Goal: Task Accomplishment & Management: Complete application form

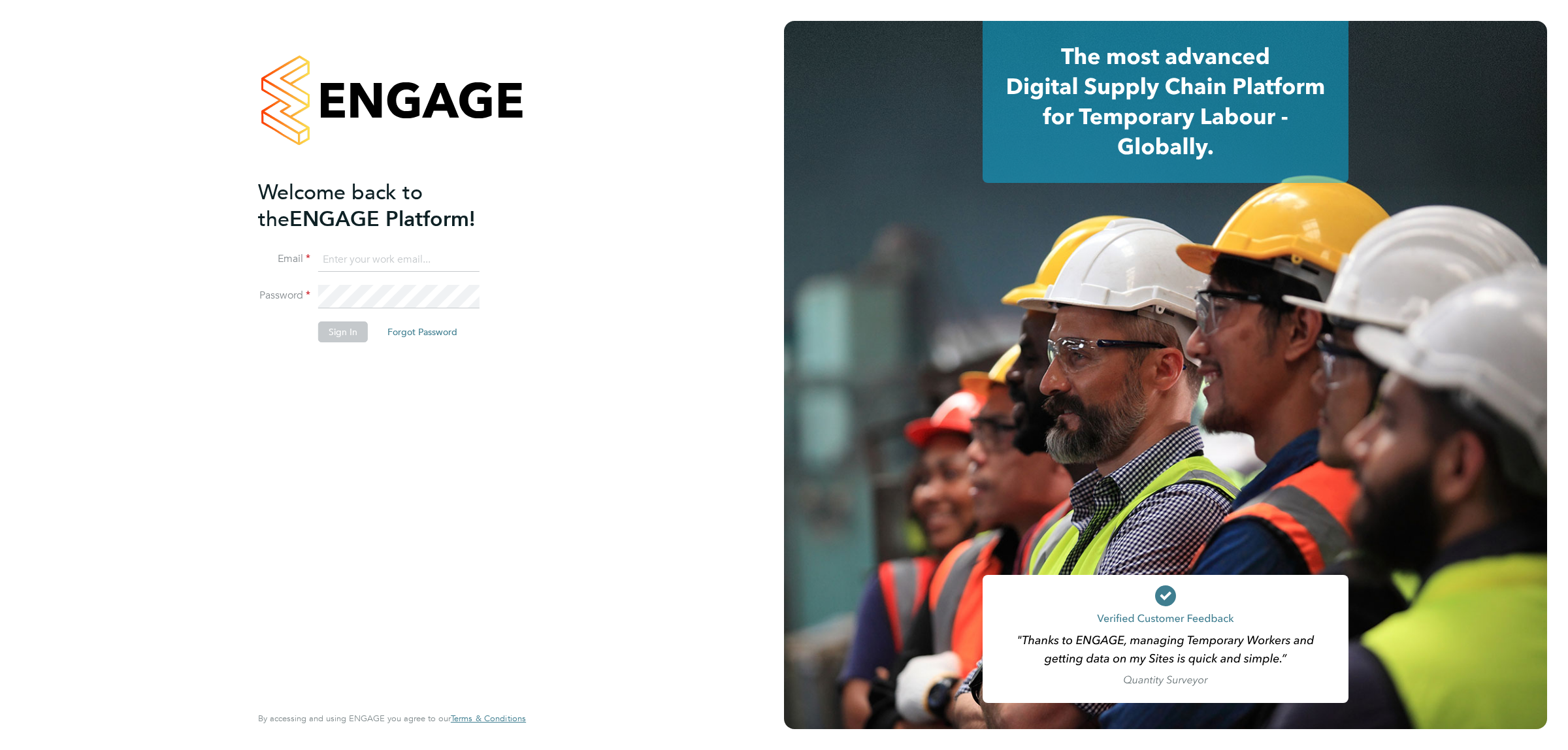
type input "jalaezihe@fr-group.co.uk"
click at [354, 325] on button "Sign In" at bounding box center [343, 332] width 50 height 21
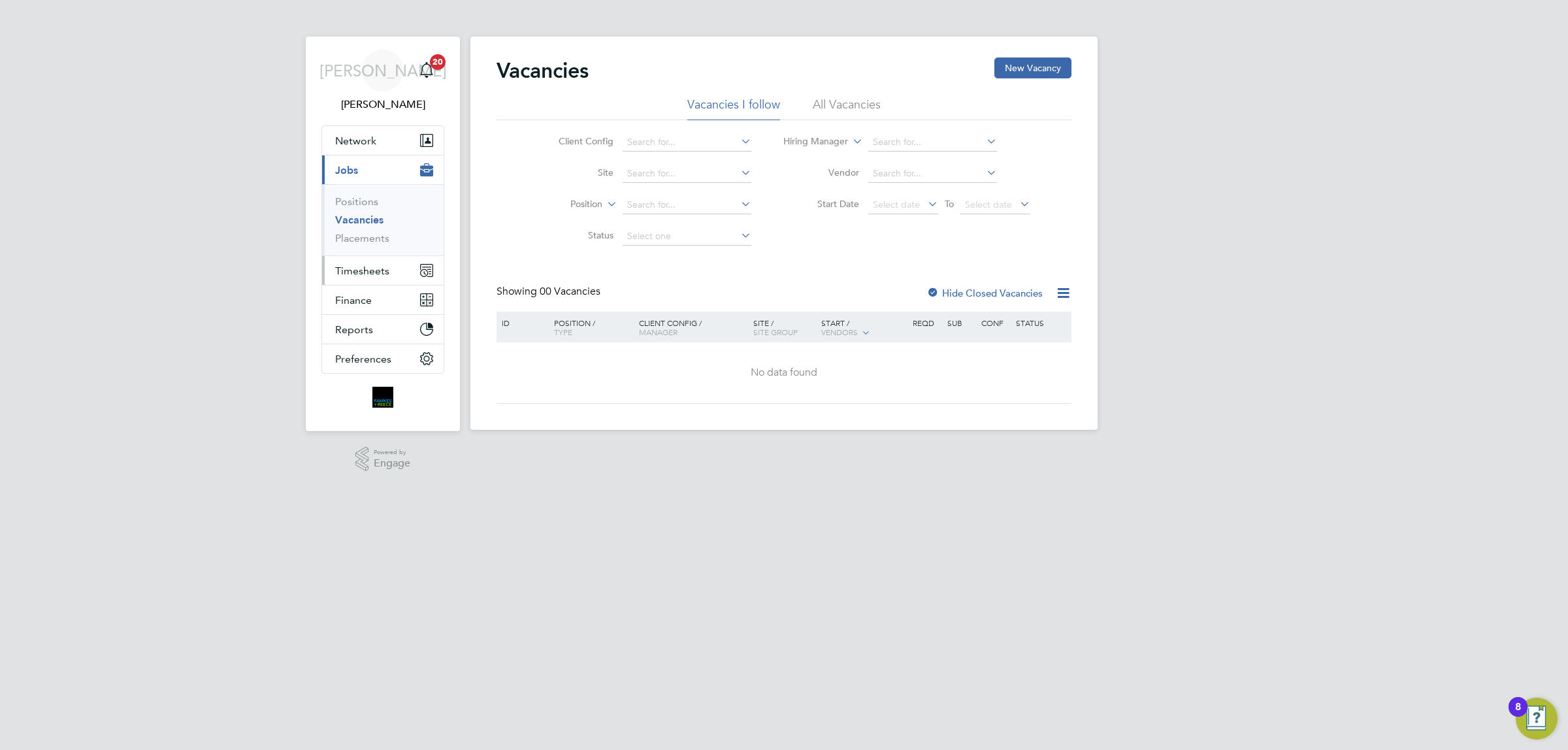
click at [376, 269] on span "Timesheets" at bounding box center [362, 271] width 54 height 12
click at [377, 233] on link "Timesheets" at bounding box center [362, 231] width 54 height 12
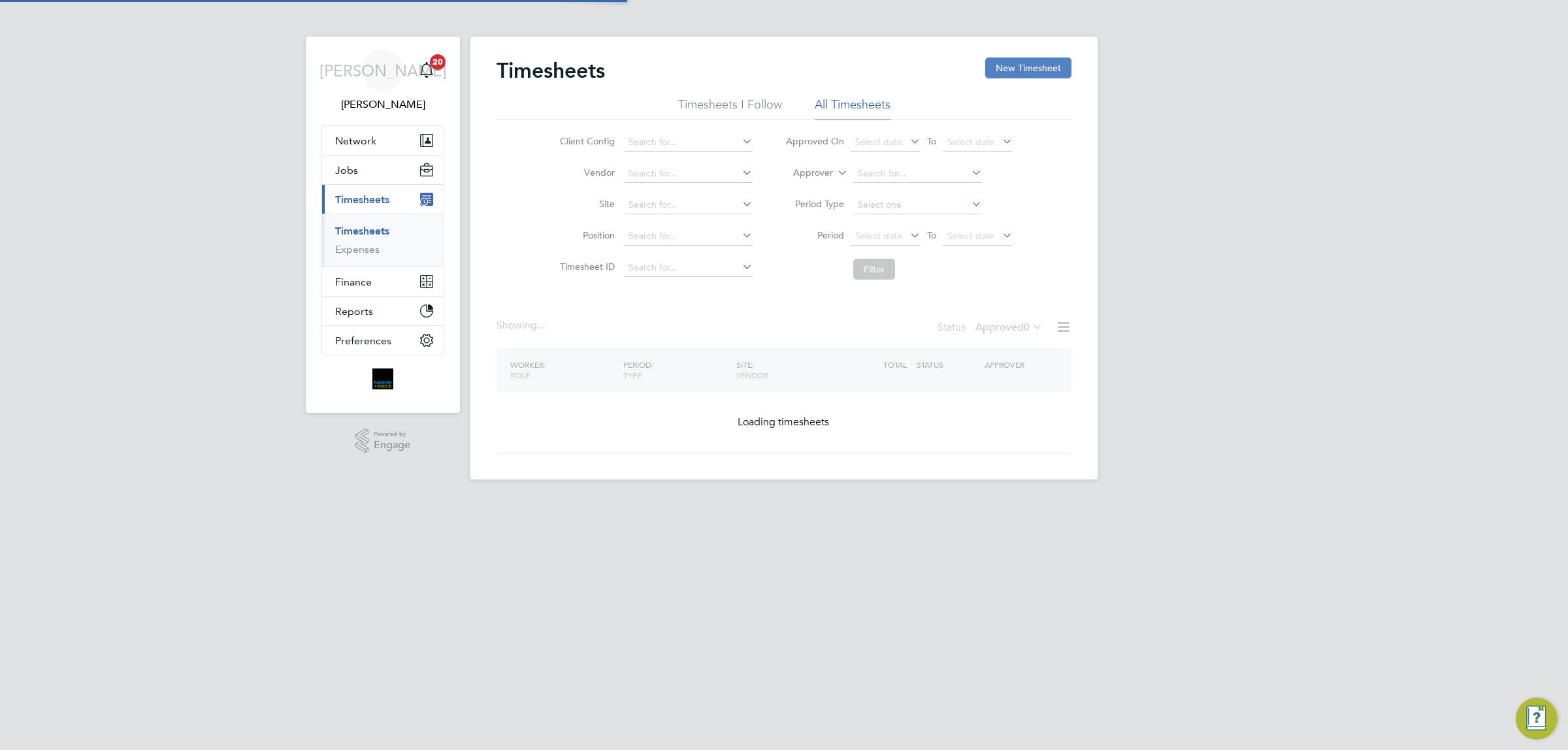
click at [1025, 67] on button "New Timesheet" at bounding box center [1028, 68] width 86 height 21
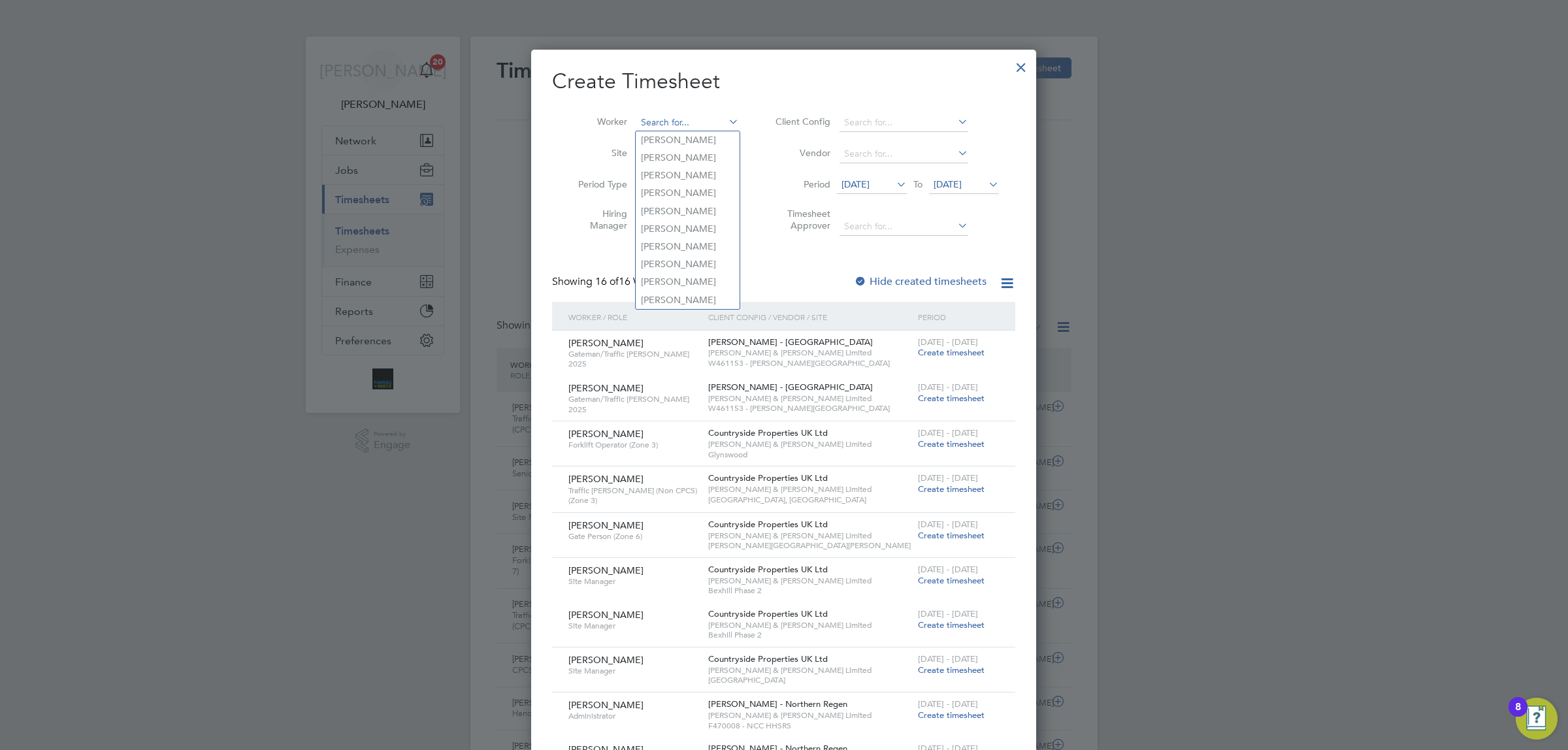
click at [687, 119] on input at bounding box center [687, 122] width 102 height 18
click at [657, 119] on input at bounding box center [687, 122] width 102 height 18
type input "t"
click at [690, 144] on li "[PERSON_NAME] [PERSON_NAME]" at bounding box center [687, 140] width 104 height 18
type input "[PERSON_NAME]"
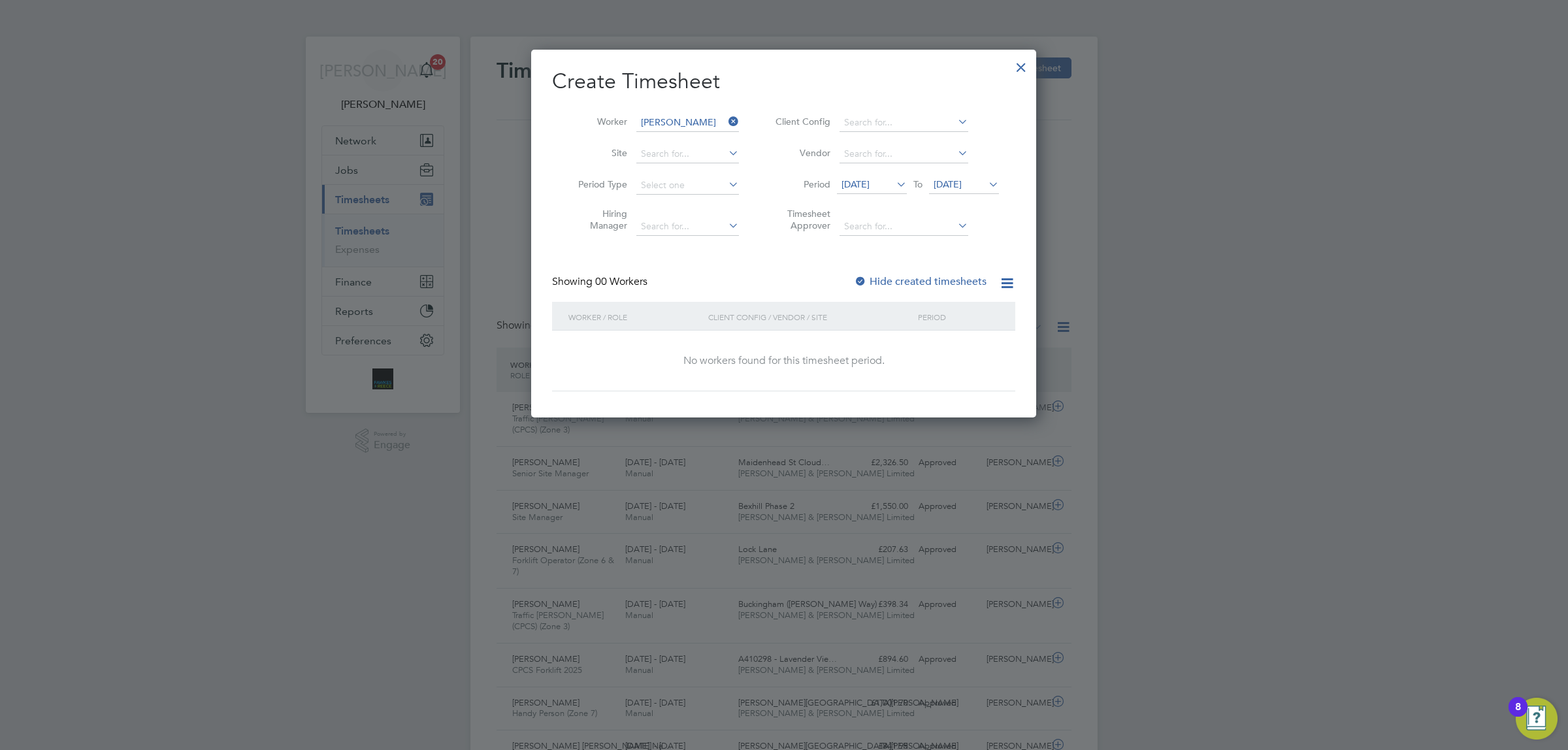
click at [888, 275] on label "Hide created timesheets" at bounding box center [920, 281] width 132 height 13
click at [957, 201] on li "Timesheet Approver" at bounding box center [884, 222] width 260 height 41
click at [962, 181] on span "[DATE]" at bounding box center [947, 185] width 28 height 12
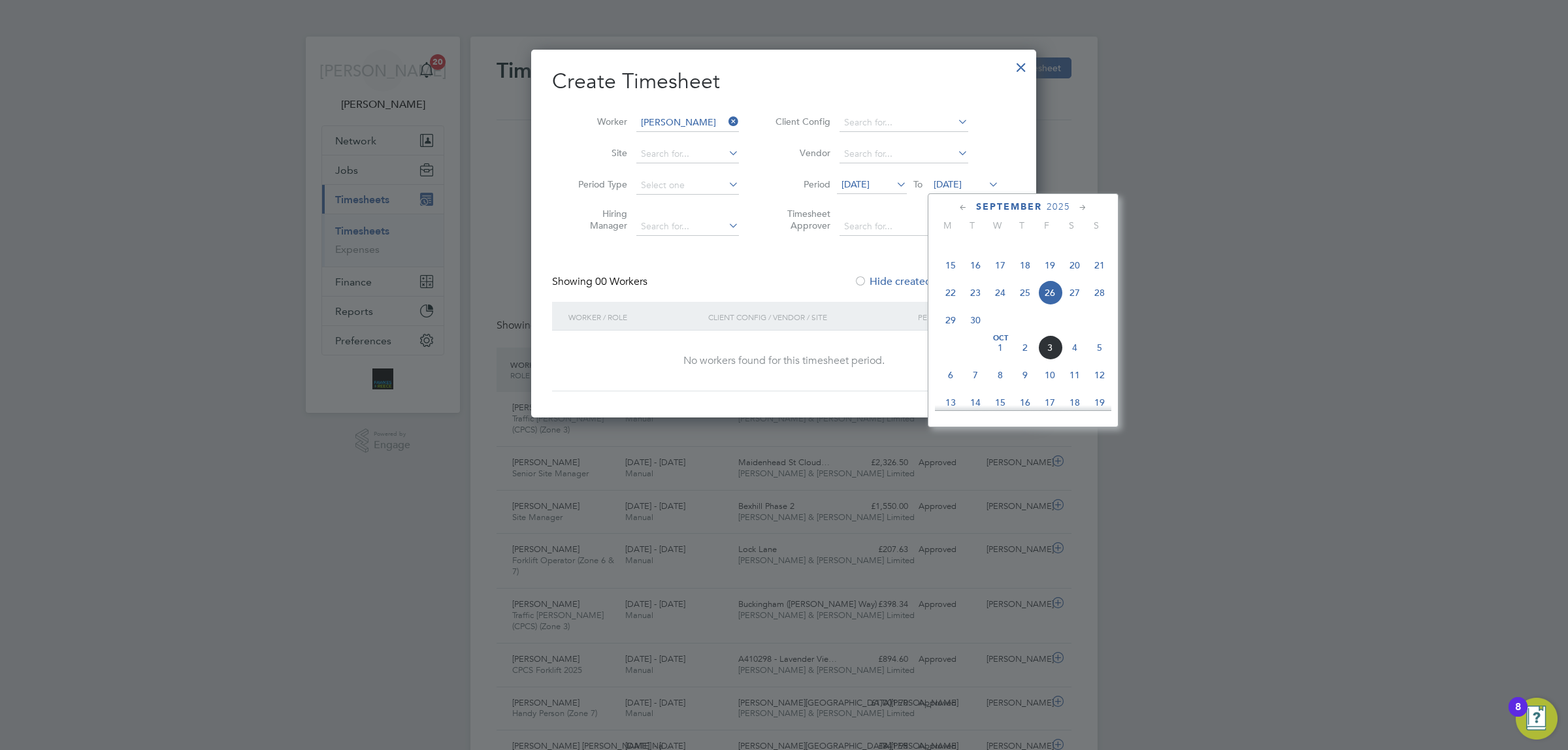
click at [1101, 305] on span "28" at bounding box center [1099, 292] width 25 height 25
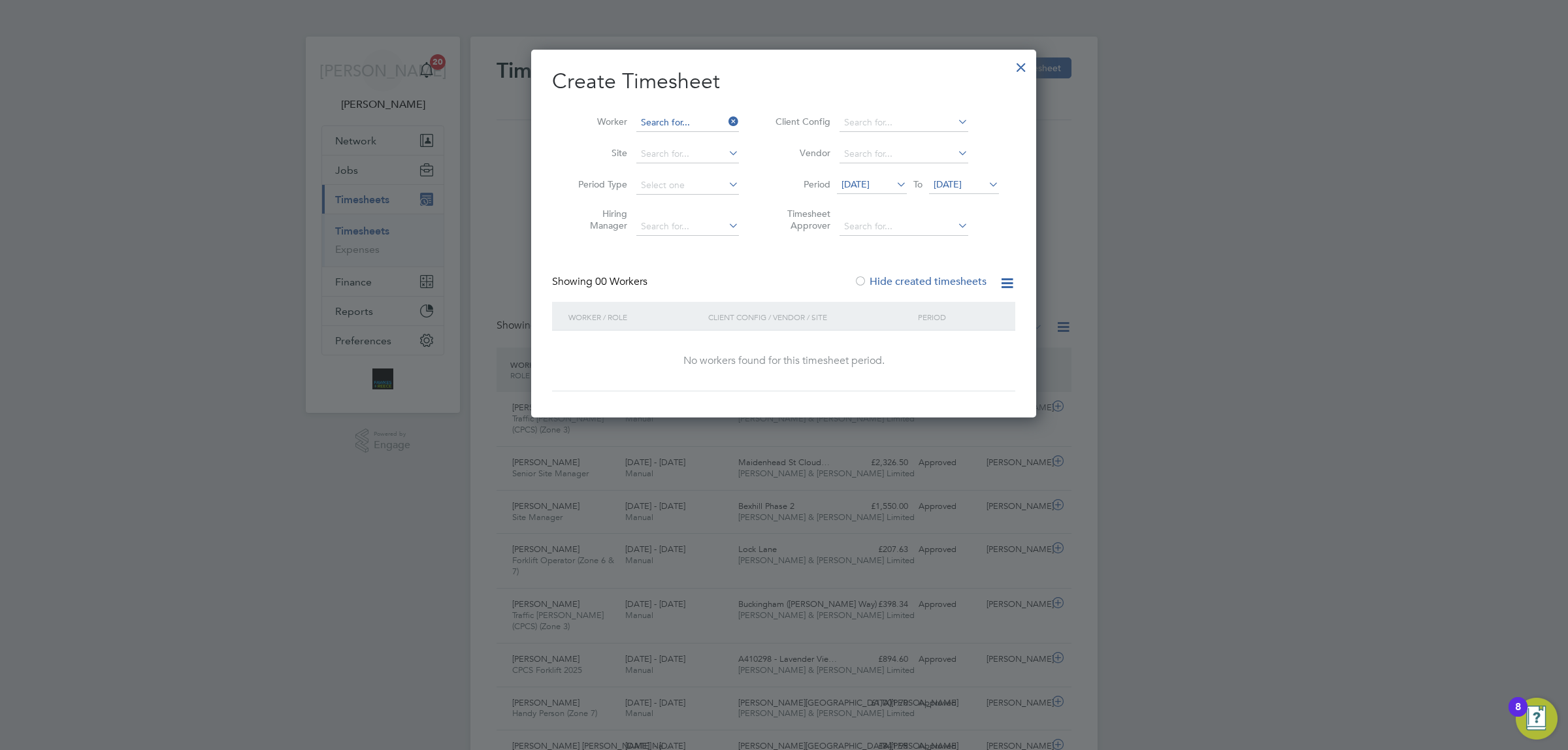
click at [700, 116] on input at bounding box center [687, 122] width 102 height 18
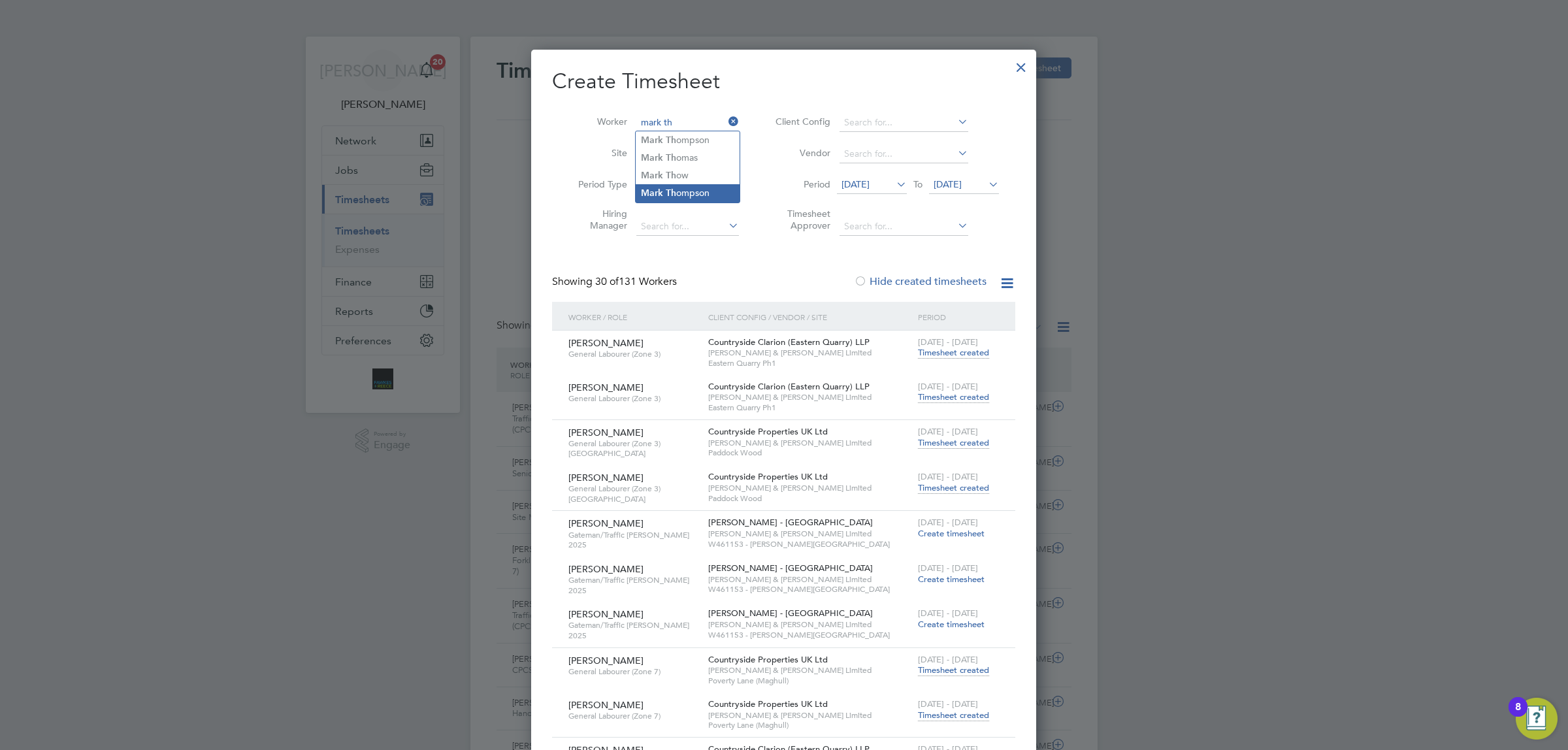
click at [695, 196] on li "[PERSON_NAME] [PERSON_NAME]" at bounding box center [687, 193] width 104 height 18
type input "[PERSON_NAME]"
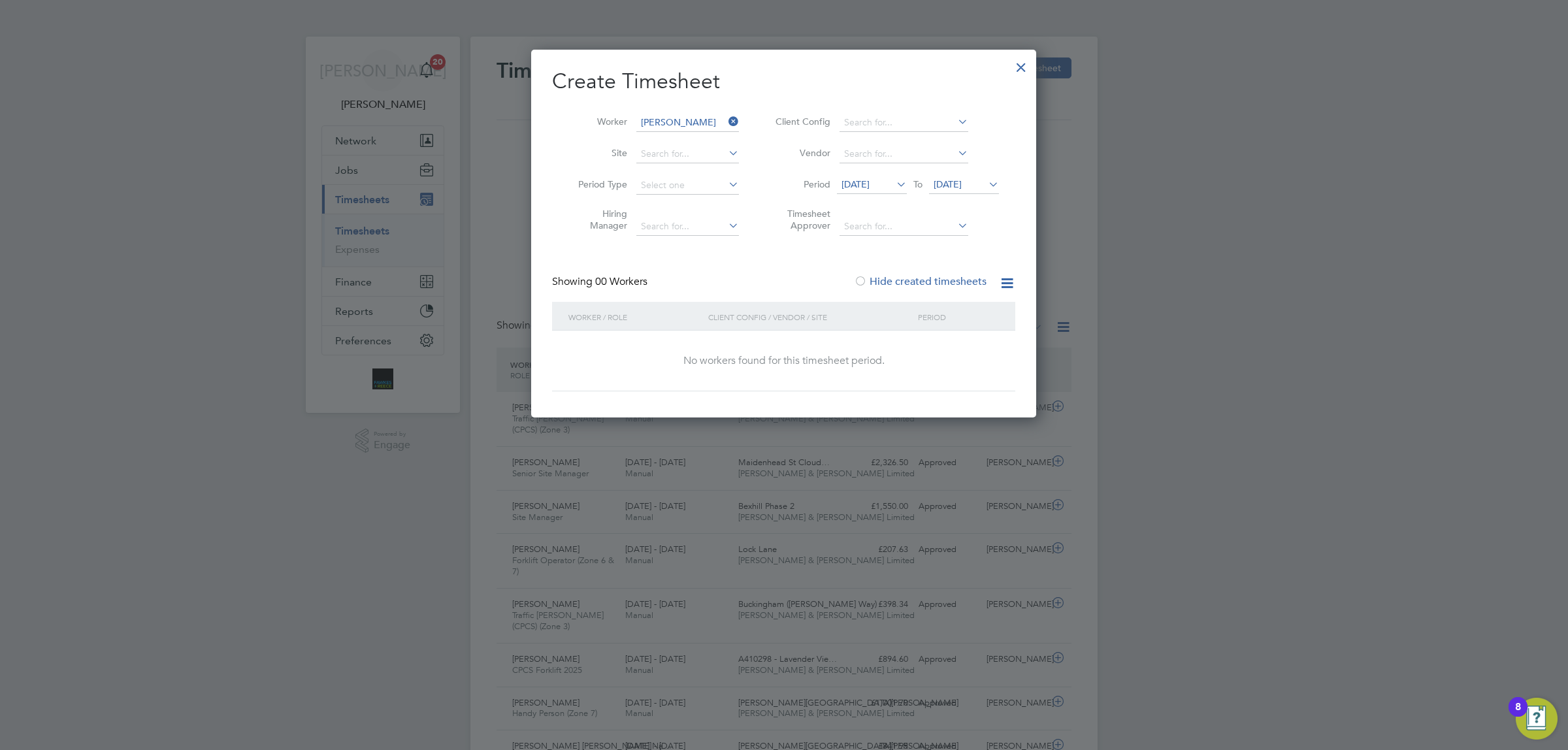
click at [726, 116] on icon at bounding box center [726, 121] width 0 height 18
click at [690, 118] on input at bounding box center [687, 122] width 102 height 18
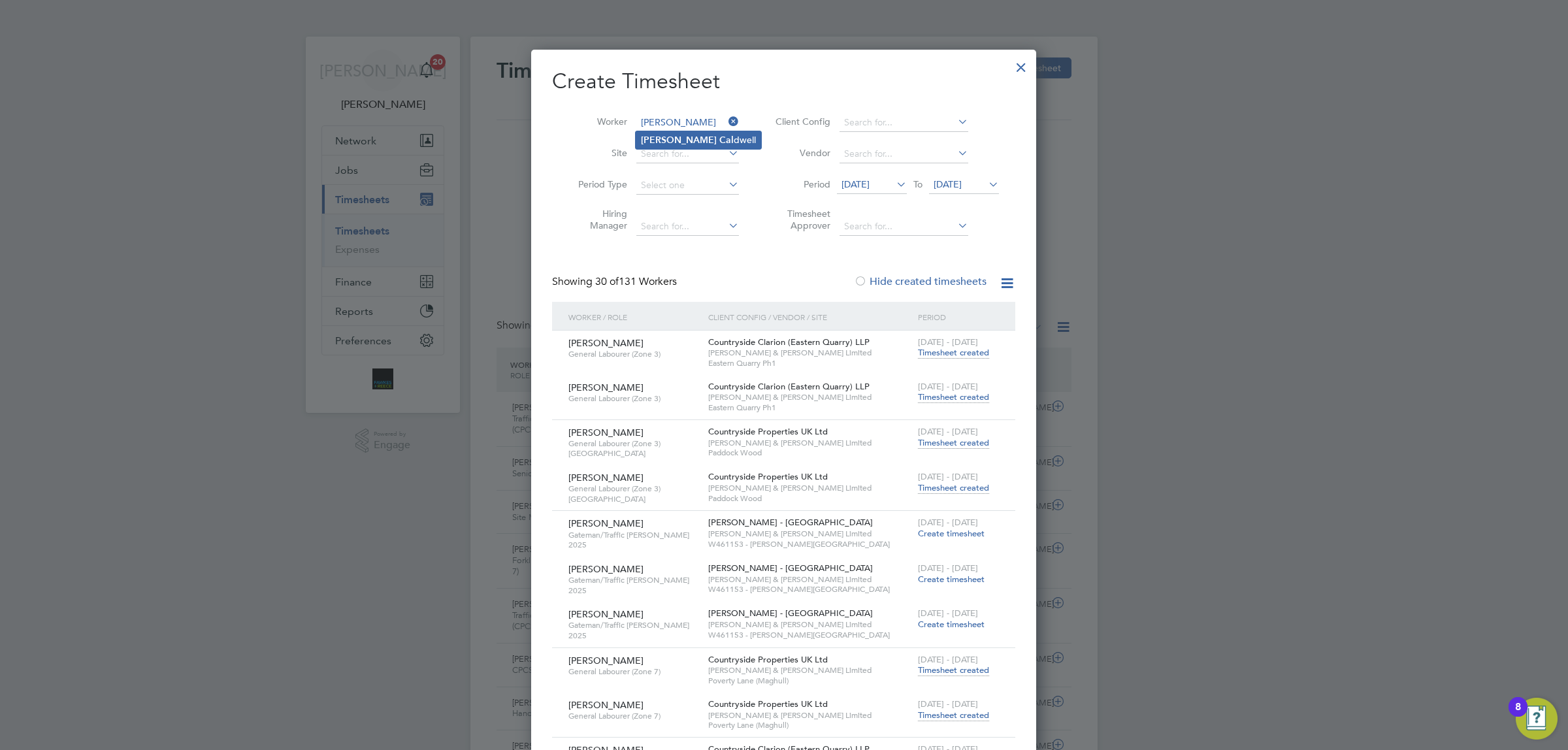
click at [686, 139] on li "[PERSON_NAME] dwell" at bounding box center [698, 140] width 125 height 18
type input "[PERSON_NAME]"
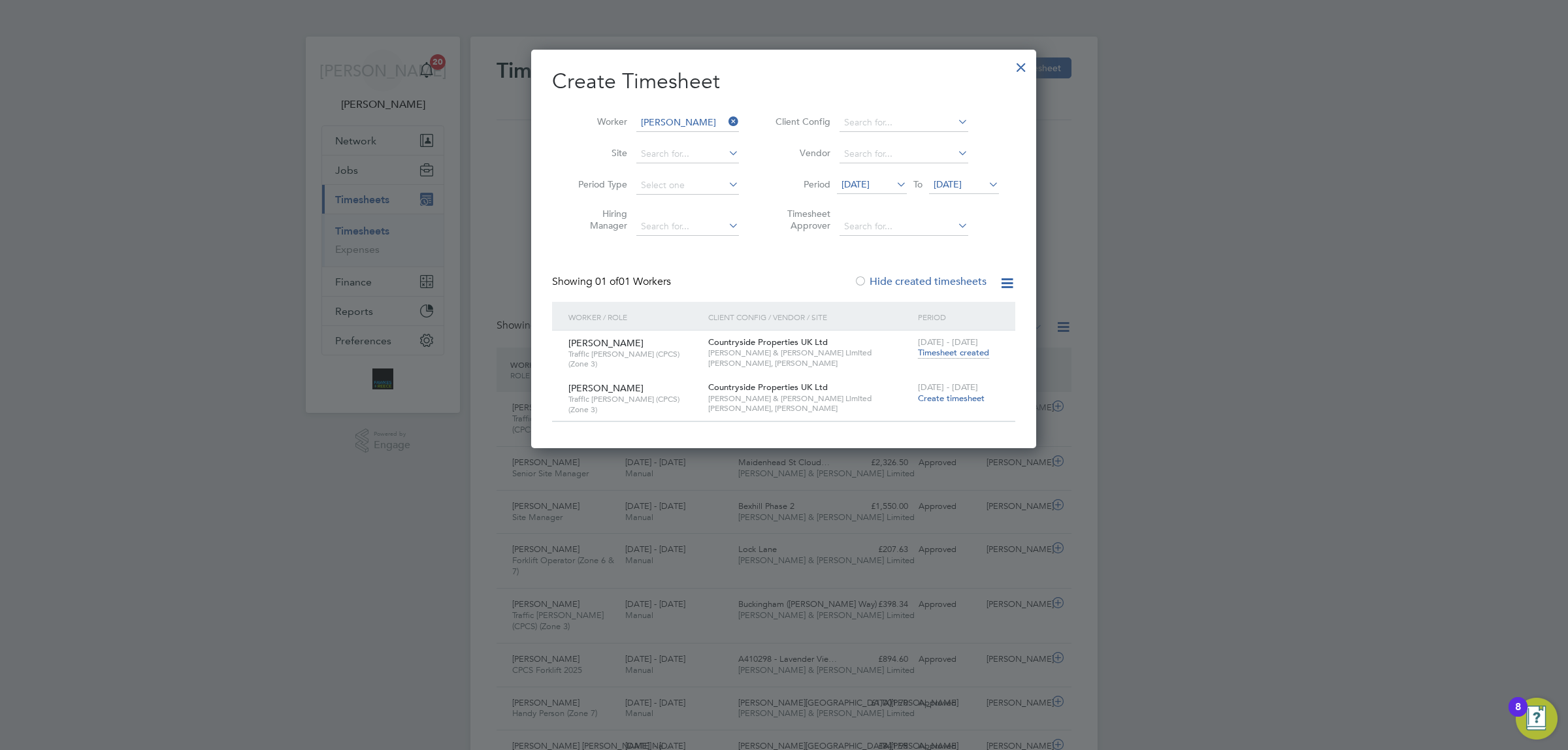
click at [1039, 67] on div at bounding box center [784, 375] width 1568 height 750
